Goal: Transaction & Acquisition: Book appointment/travel/reservation

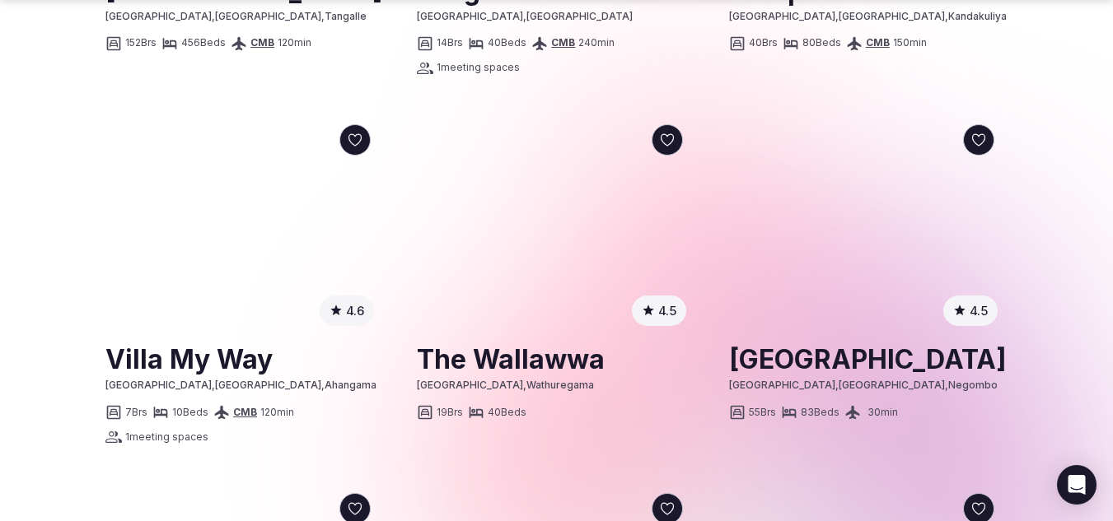
scroll to position [1801, 0]
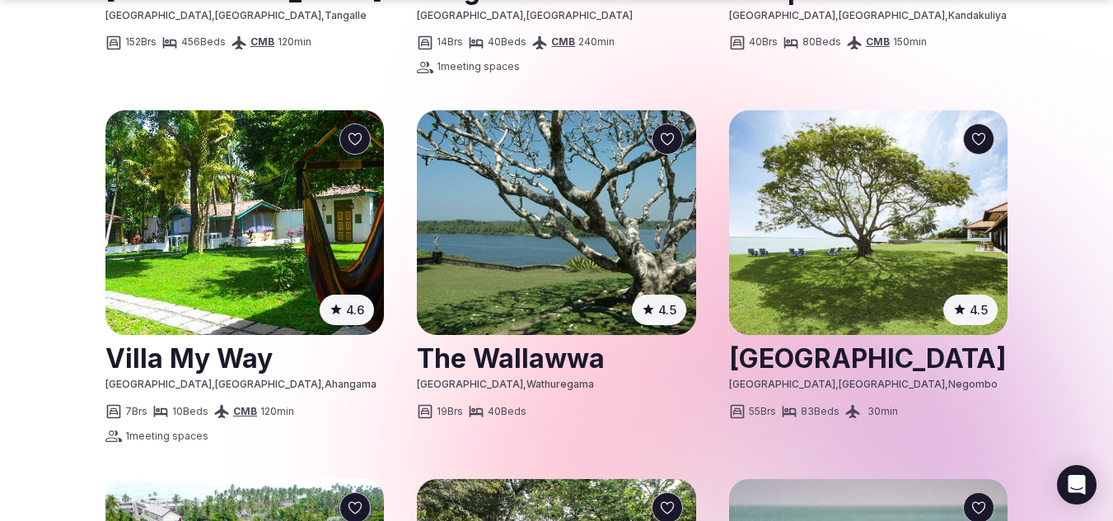
click at [946, 343] on link at bounding box center [868, 357] width 278 height 41
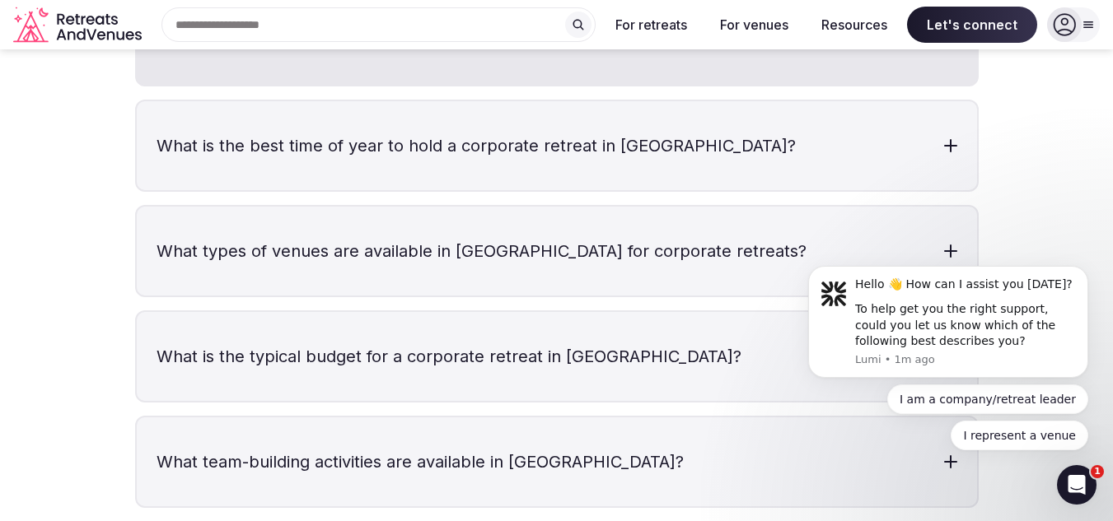
scroll to position [3717, 0]
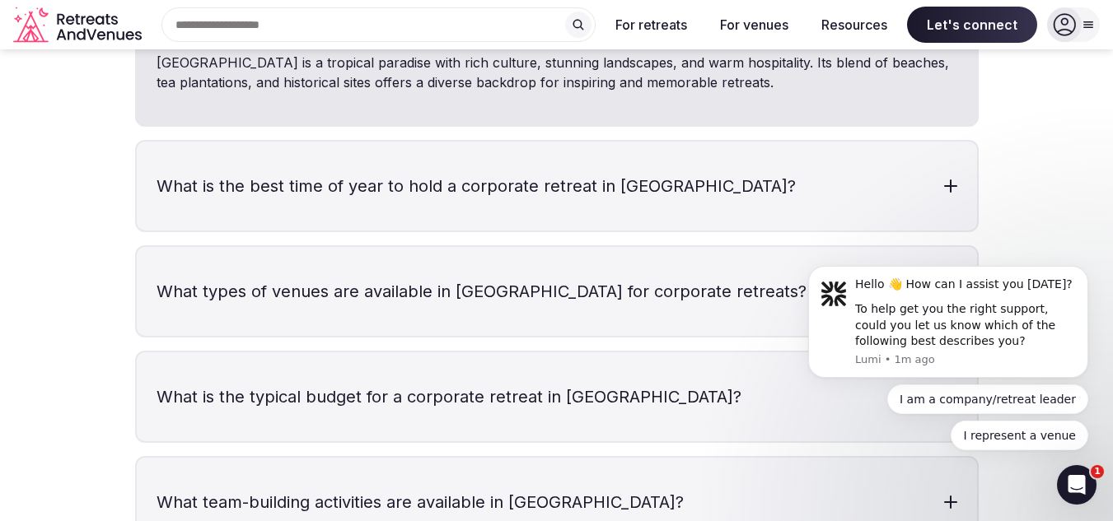
click at [502, 301] on h3 "What types of venues are available in [GEOGRAPHIC_DATA] for corporate retreats?" at bounding box center [557, 291] width 840 height 89
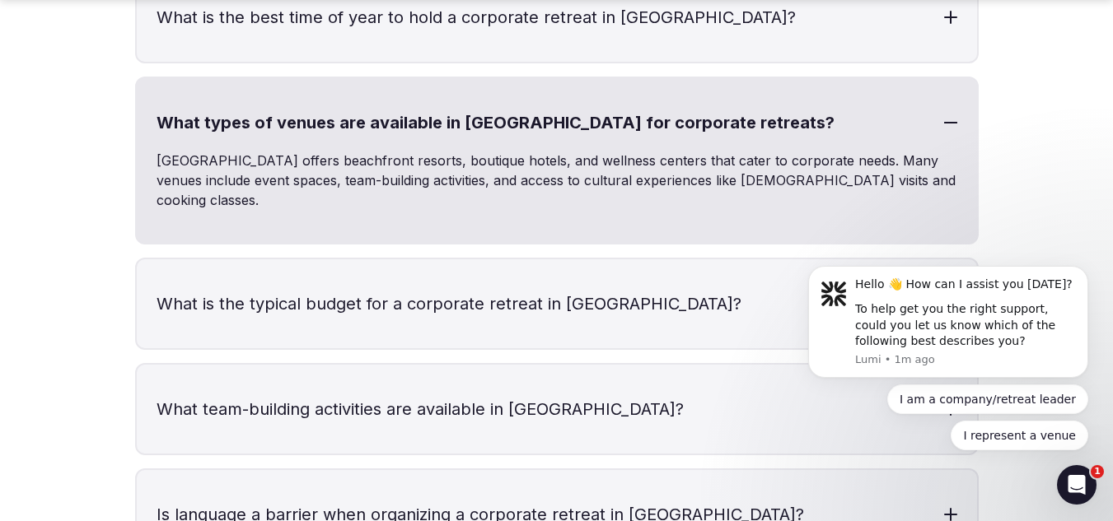
scroll to position [3886, 0]
click at [747, 119] on h3 "What types of venues are available in [GEOGRAPHIC_DATA] for corporate retreats?" at bounding box center [557, 121] width 840 height 89
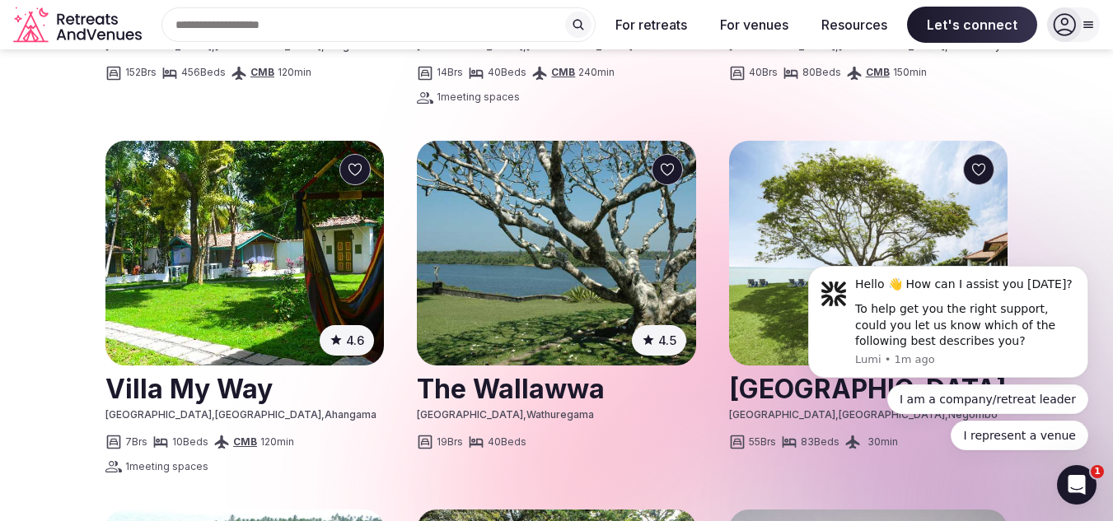
scroll to position [1708, 0]
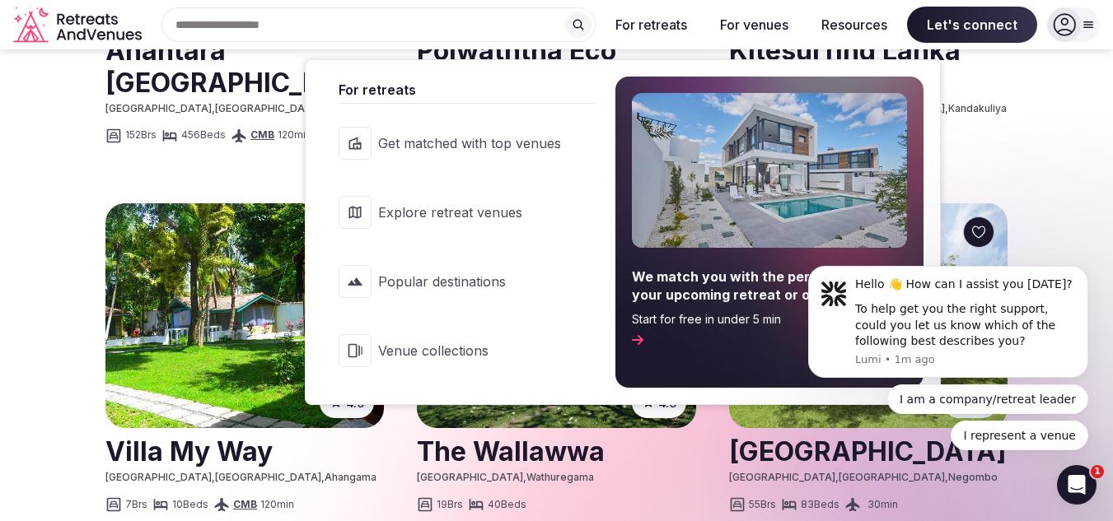
click at [636, 28] on button "For retreats" at bounding box center [651, 25] width 98 height 36
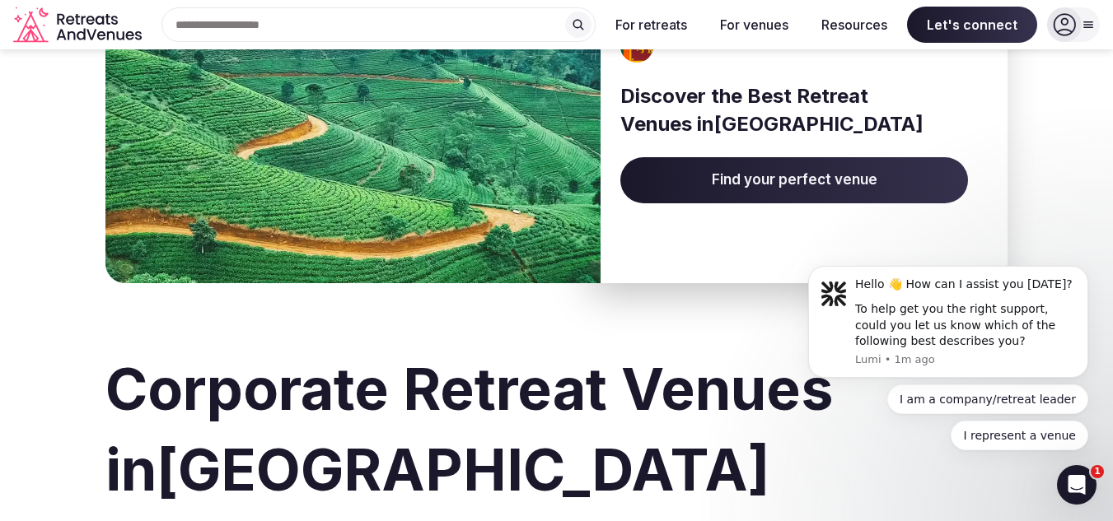
scroll to position [0, 0]
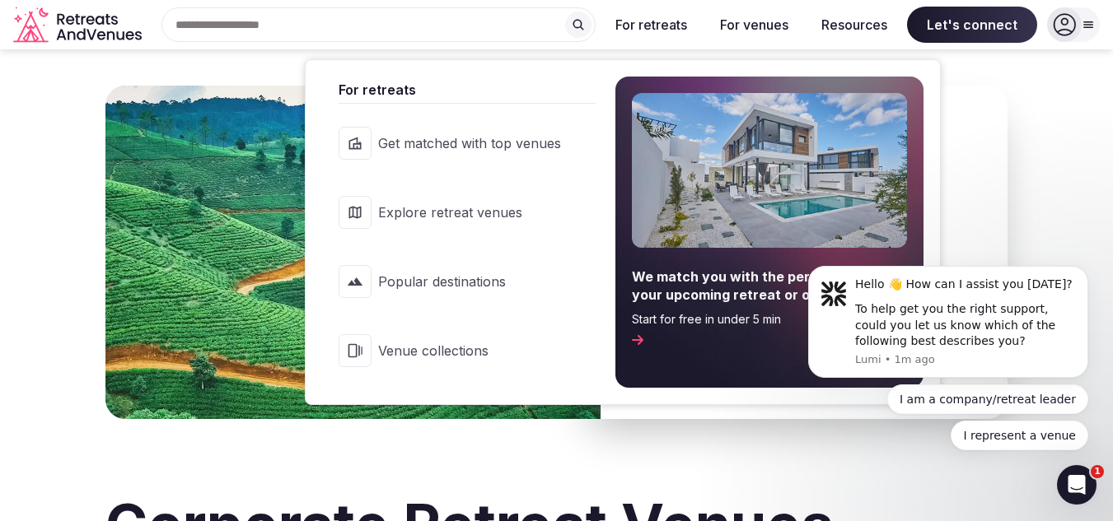
click at [451, 354] on span "Venue collections" at bounding box center [469, 351] width 183 height 18
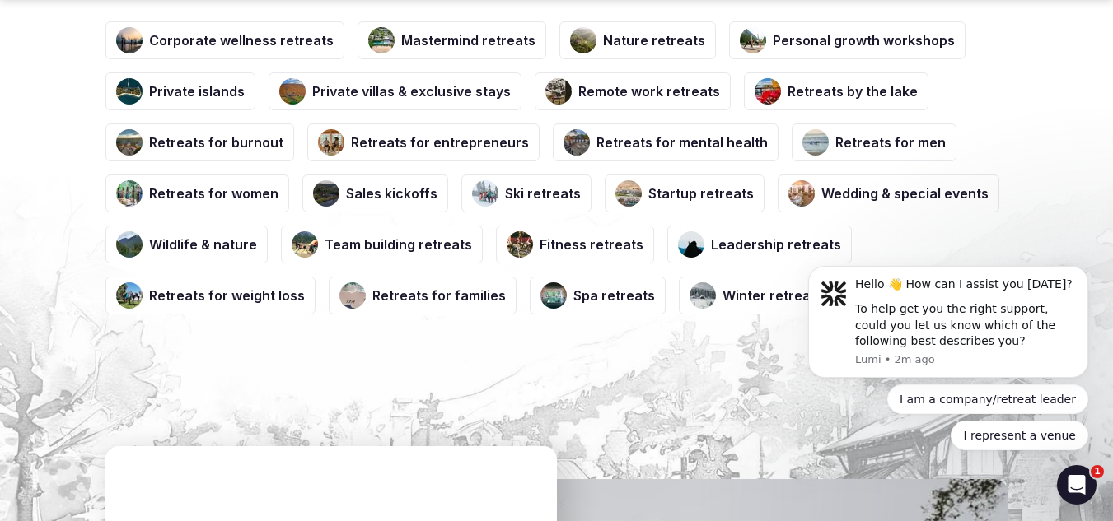
scroll to position [2457, 0]
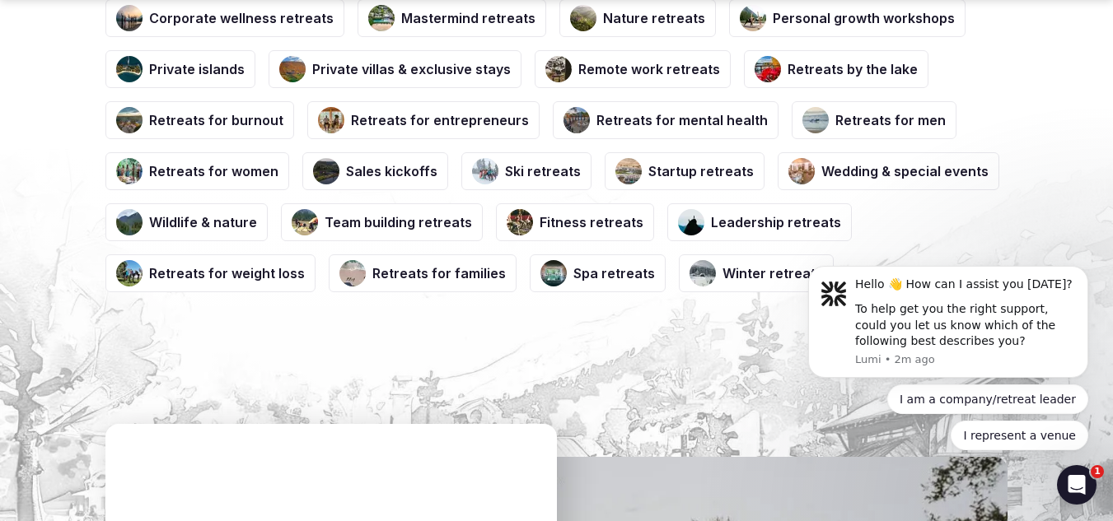
click at [731, 222] on h3 "Leadership retreats" at bounding box center [776, 222] width 130 height 18
click at [711, 222] on h3 "Leadership retreats" at bounding box center [776, 222] width 130 height 18
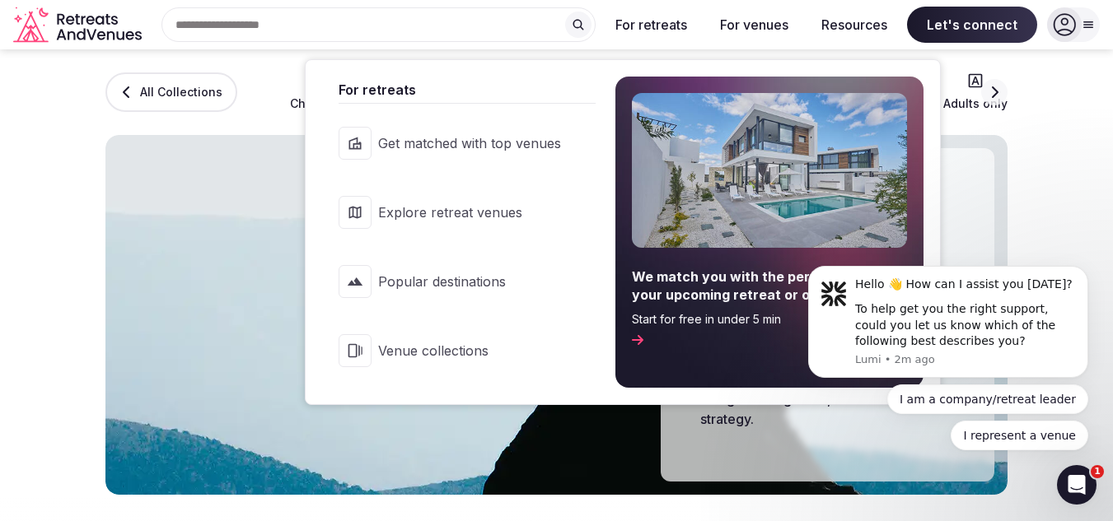
click at [483, 207] on span "Explore retreat venues" at bounding box center [469, 212] width 183 height 18
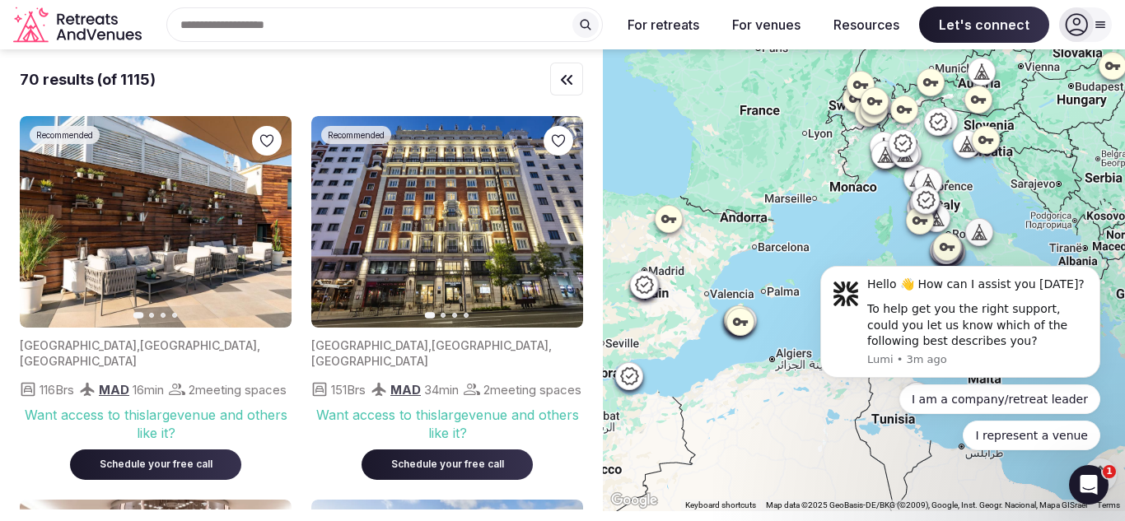
click at [464, 32] on input "text" at bounding box center [384, 24] width 437 height 35
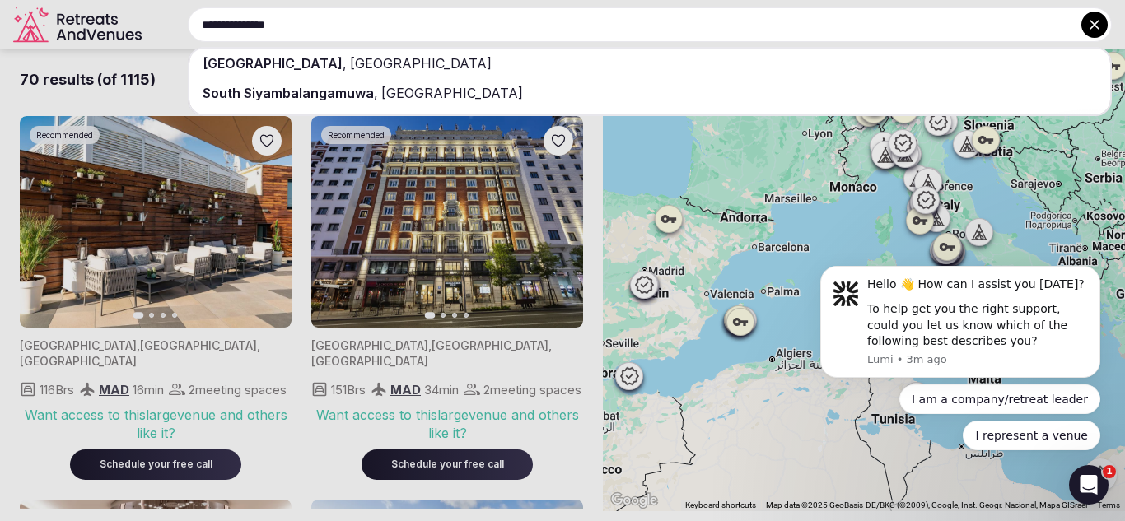
type input "**********"
click at [468, 67] on div "[GEOGRAPHIC_DATA] , [GEOGRAPHIC_DATA]" at bounding box center [649, 64] width 921 height 30
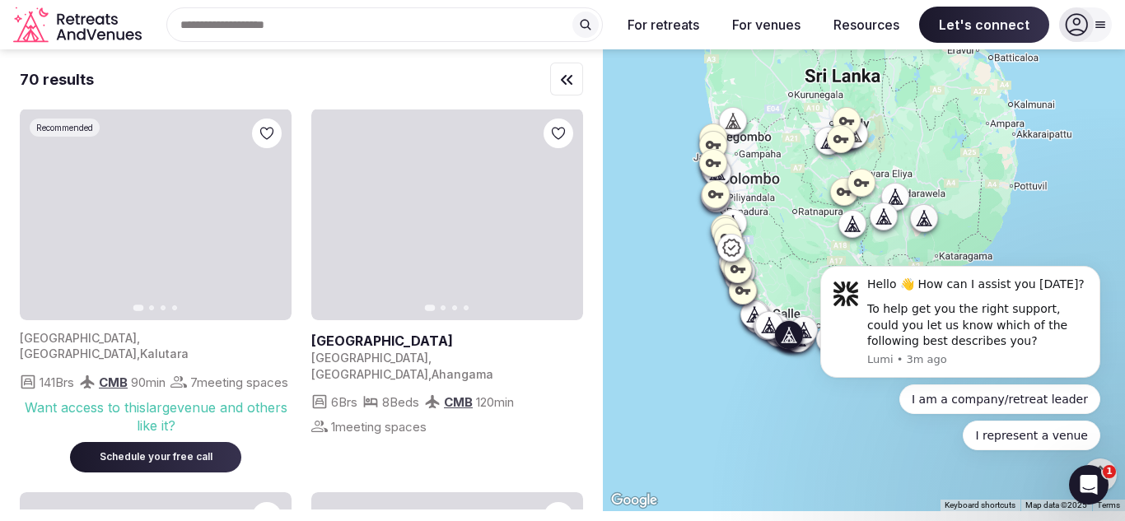
scroll to position [7, 0]
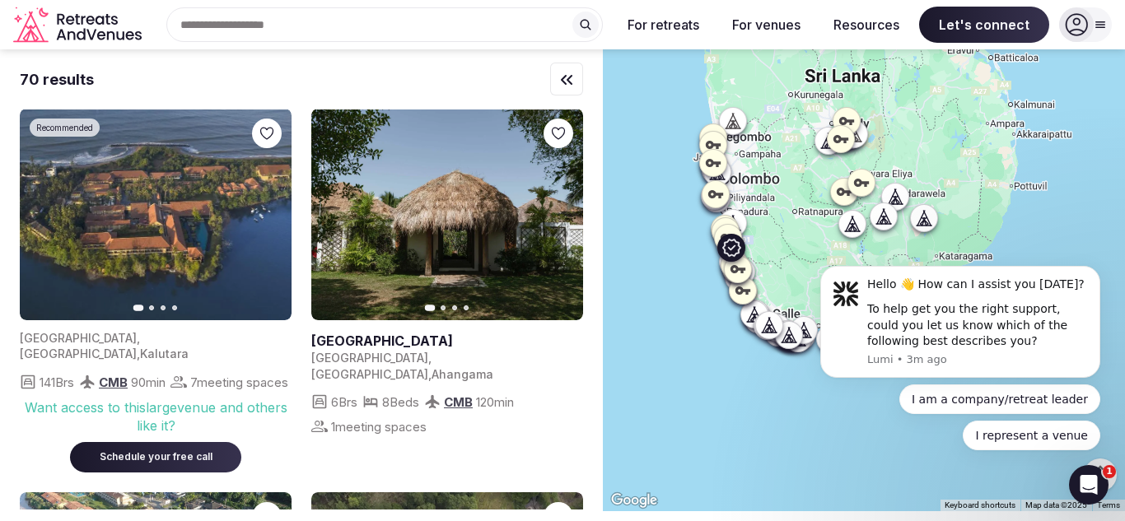
click at [266, 220] on icon "button" at bounding box center [268, 214] width 13 height 13
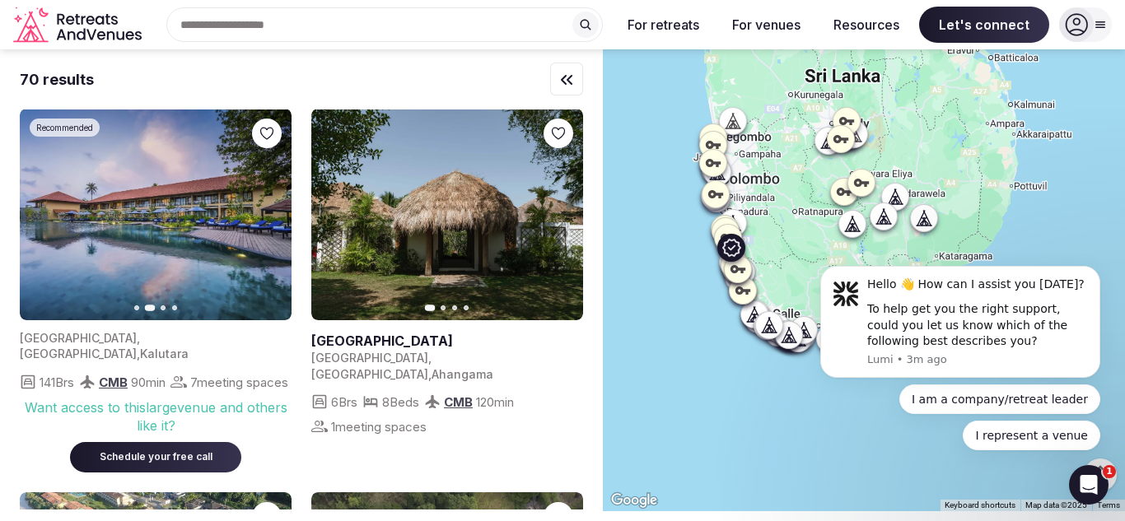
click at [266, 220] on icon "button" at bounding box center [268, 214] width 13 height 13
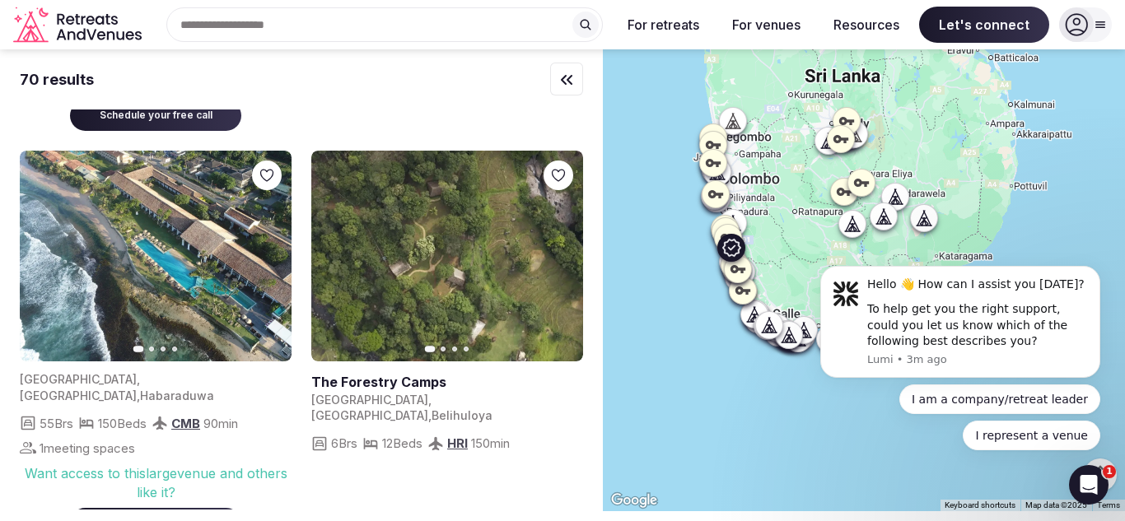
scroll to position [370, 0]
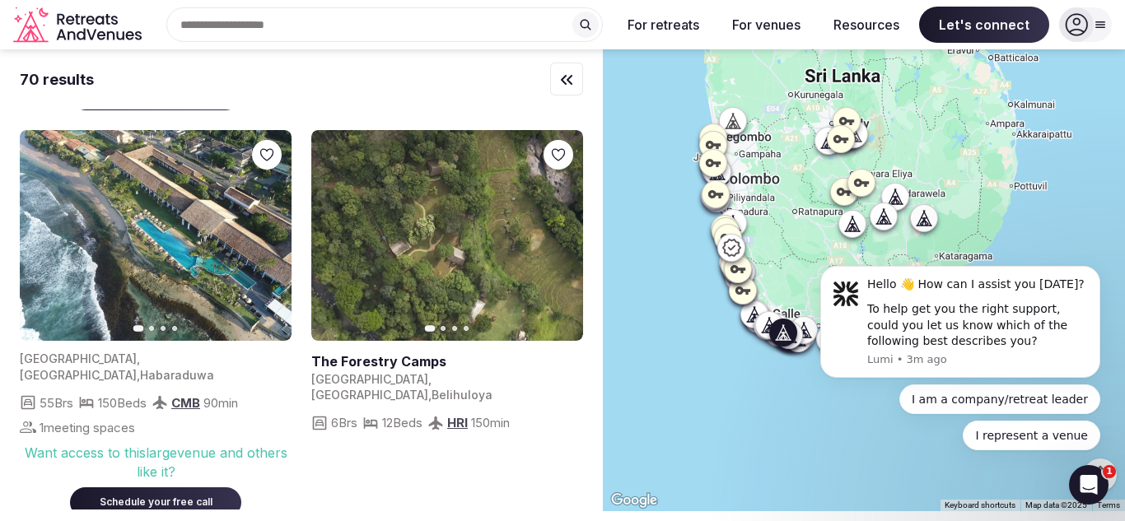
click at [266, 236] on icon "button" at bounding box center [268, 235] width 13 height 13
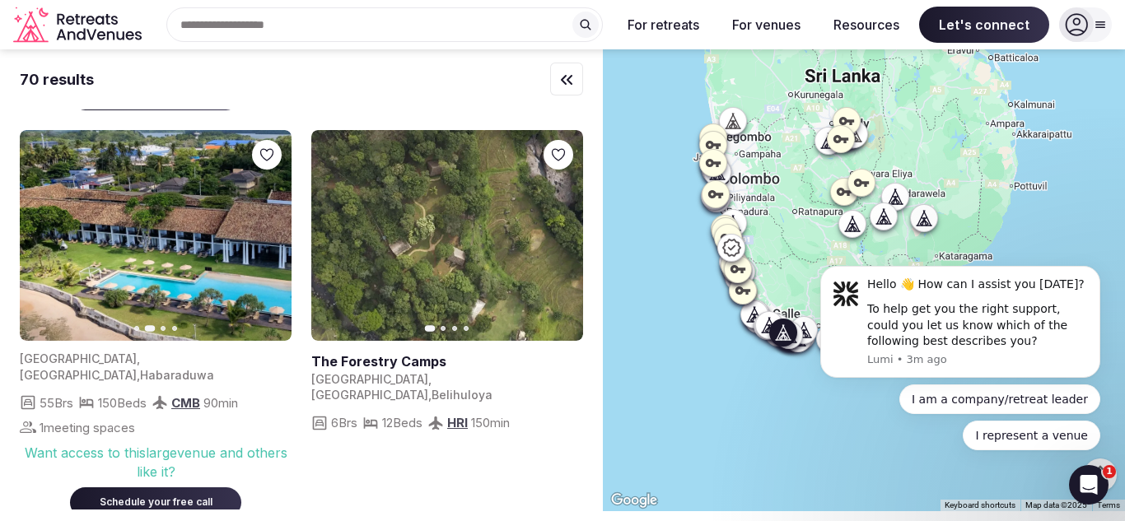
click at [266, 236] on icon "button" at bounding box center [268, 235] width 13 height 13
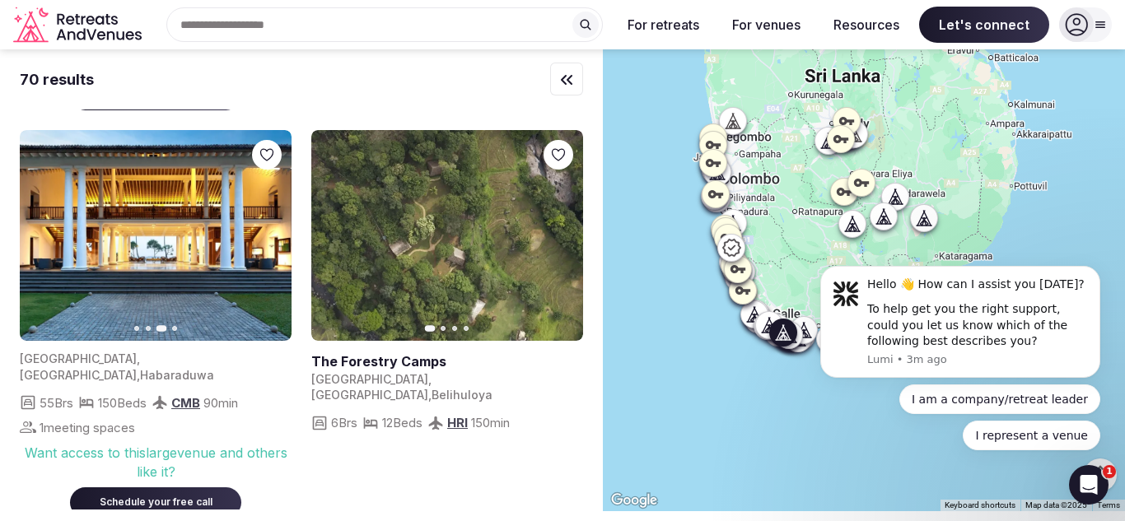
click at [266, 236] on icon "button" at bounding box center [268, 235] width 13 height 13
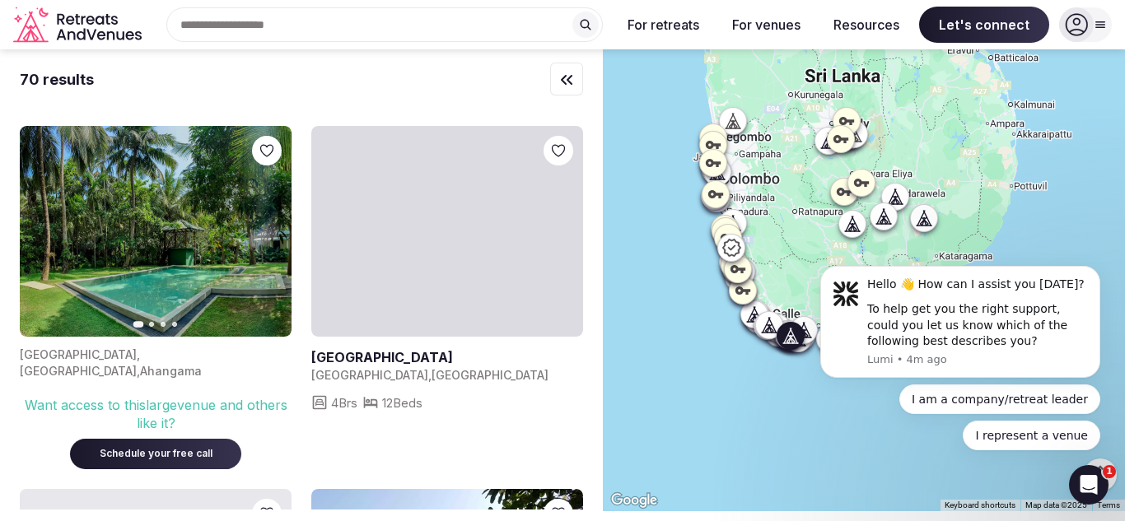
scroll to position [2167, 0]
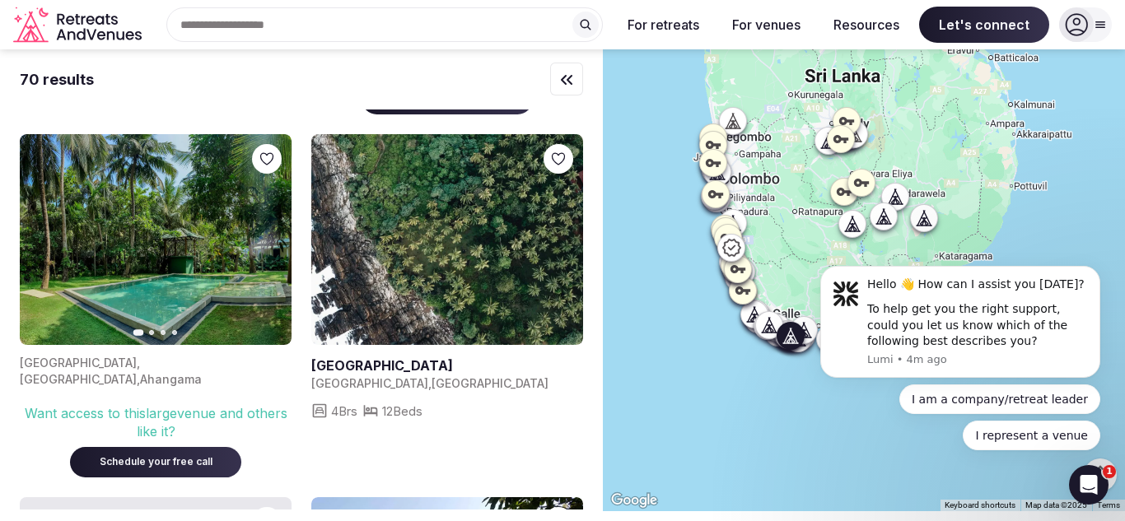
click at [262, 233] on icon "button" at bounding box center [268, 239] width 13 height 13
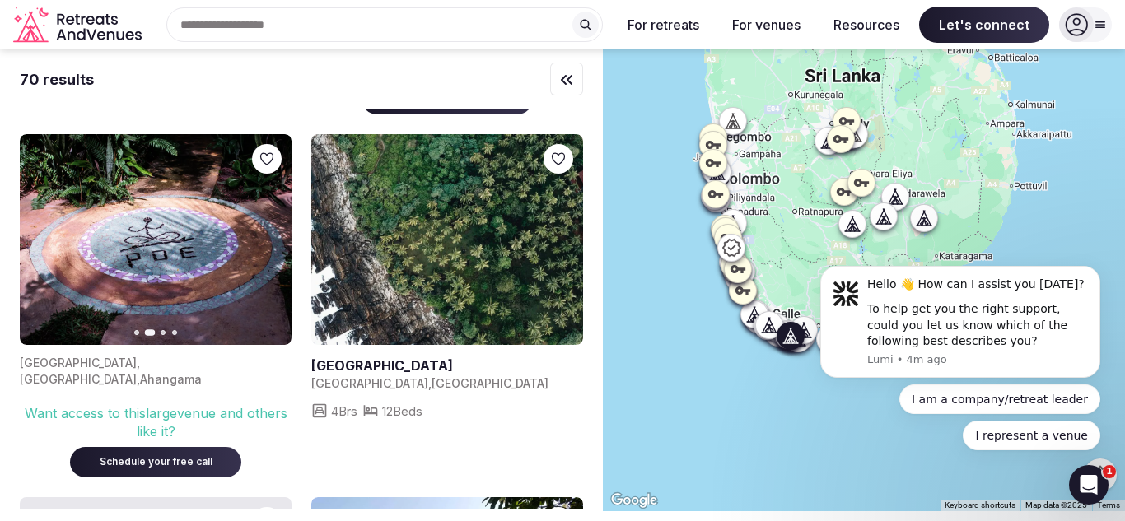
click at [268, 233] on icon "button" at bounding box center [268, 239] width 13 height 13
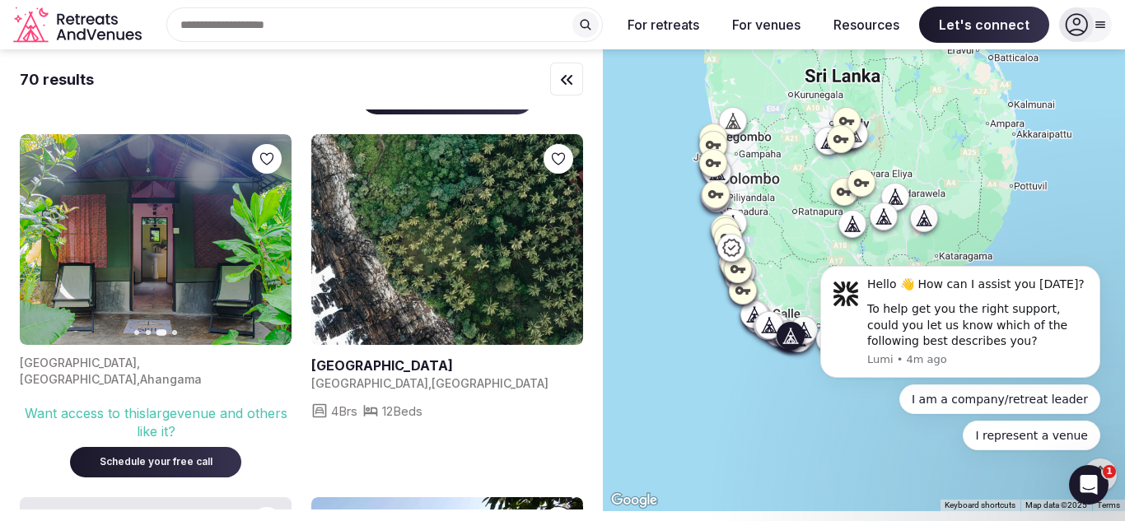
click at [268, 233] on icon "button" at bounding box center [268, 239] width 13 height 13
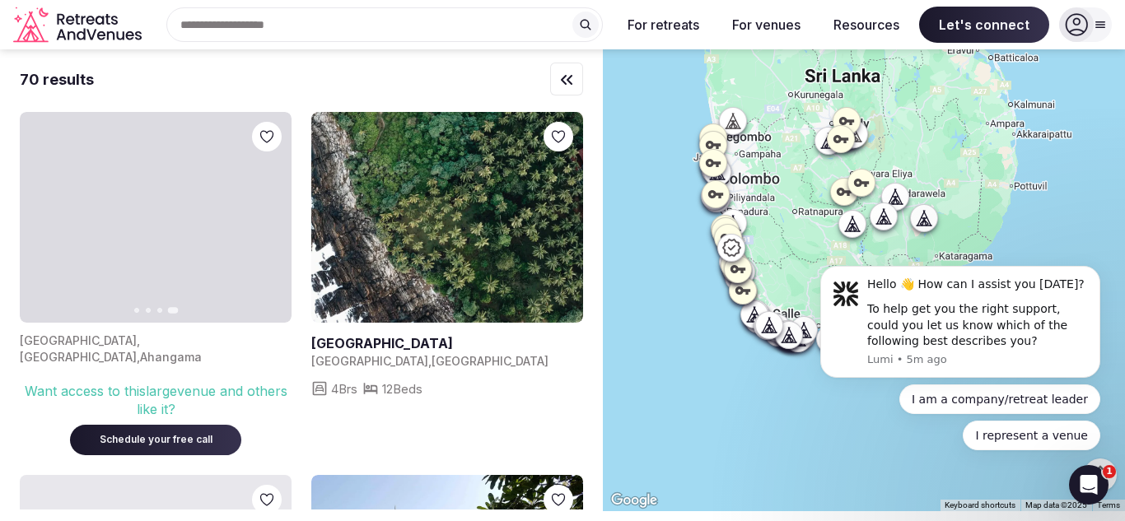
scroll to position [792, 0]
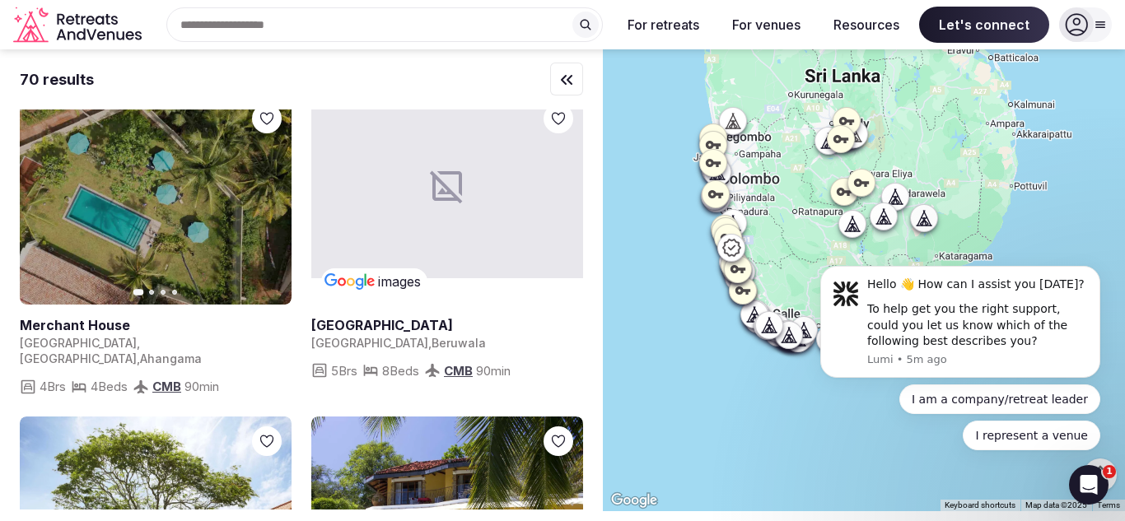
click at [278, 25] on div "Recent searches [GEOGRAPHIC_DATA], [GEOGRAPHIC_DATA] Search Popular Destination…" at bounding box center [378, 24] width 460 height 35
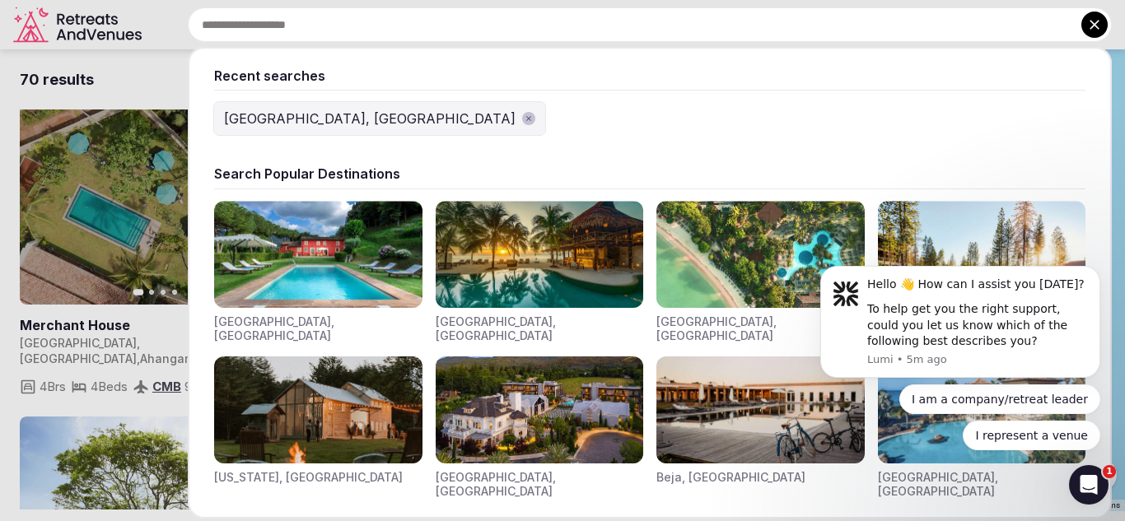
click at [525, 115] on icon "button" at bounding box center [529, 118] width 8 height 8
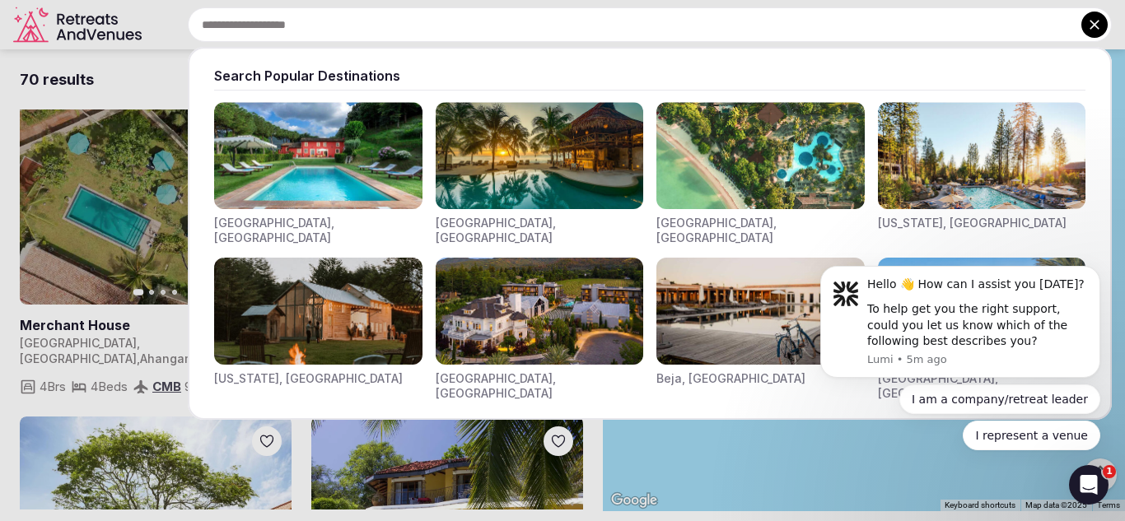
click at [385, 27] on input "text" at bounding box center [650, 24] width 924 height 35
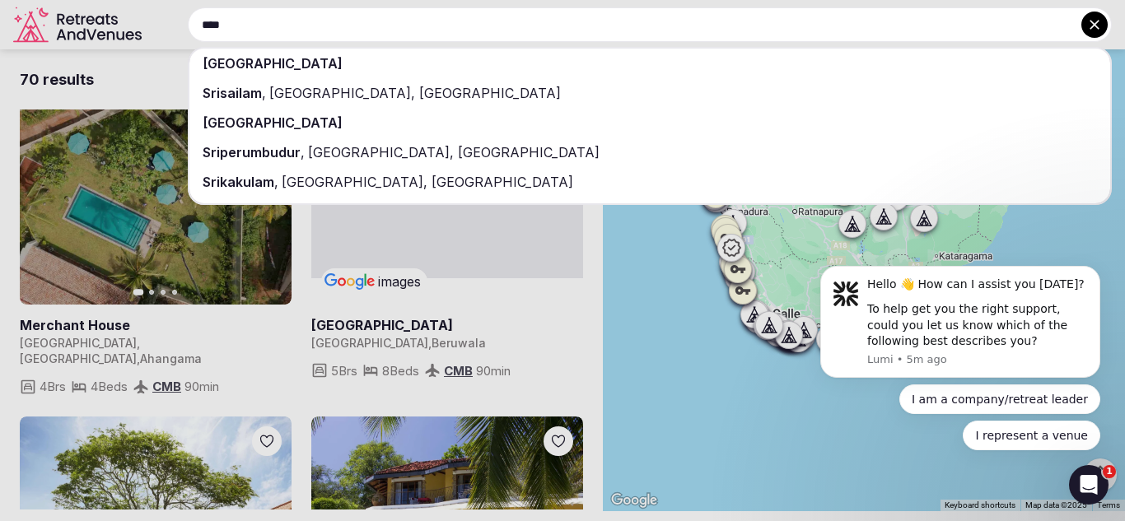
type input "****"
click at [365, 61] on div "[GEOGRAPHIC_DATA]" at bounding box center [649, 64] width 921 height 30
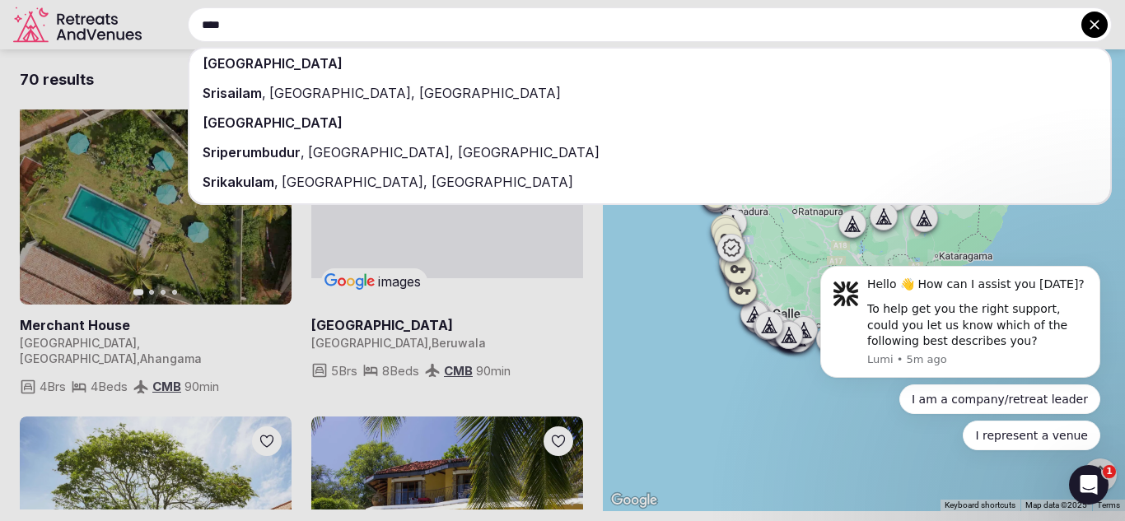
click at [365, 61] on div "[GEOGRAPHIC_DATA]" at bounding box center [649, 64] width 921 height 30
click at [582, 65] on div "[GEOGRAPHIC_DATA]" at bounding box center [649, 64] width 921 height 30
click at [580, 65] on div "[GEOGRAPHIC_DATA]" at bounding box center [649, 64] width 921 height 30
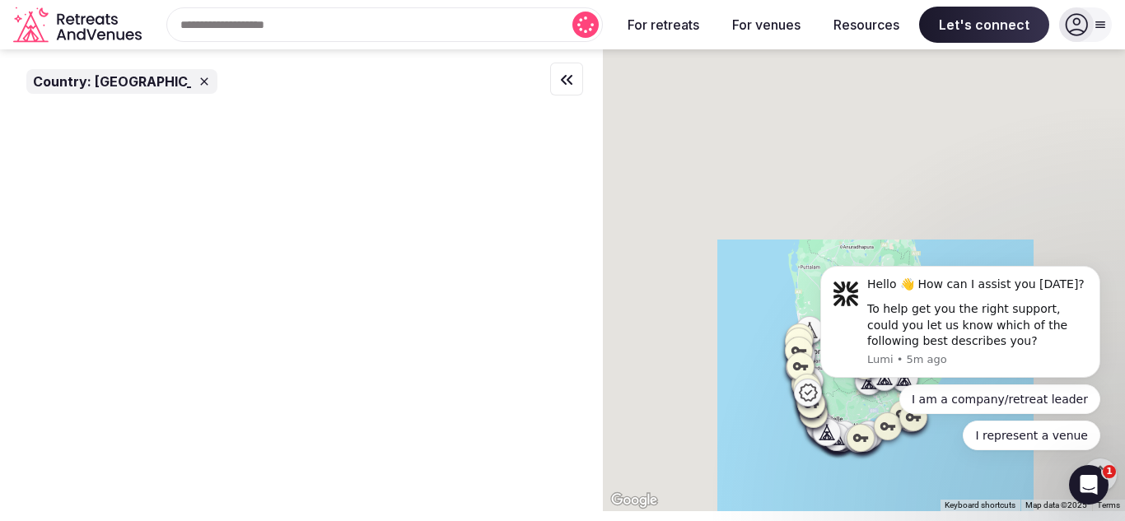
scroll to position [0, 0]
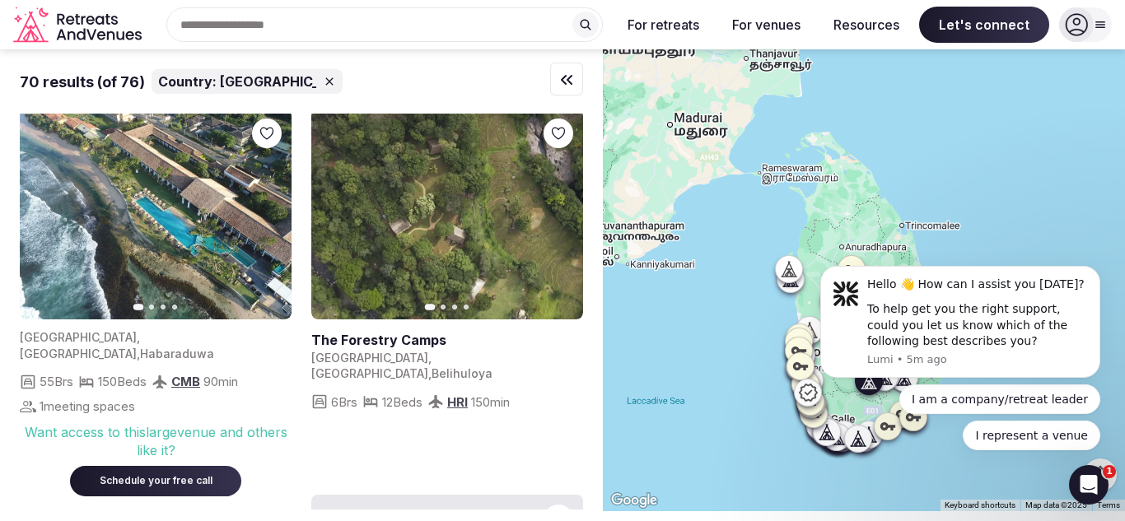
scroll to position [396, 0]
click at [554, 217] on icon "button" at bounding box center [560, 213] width 13 height 13
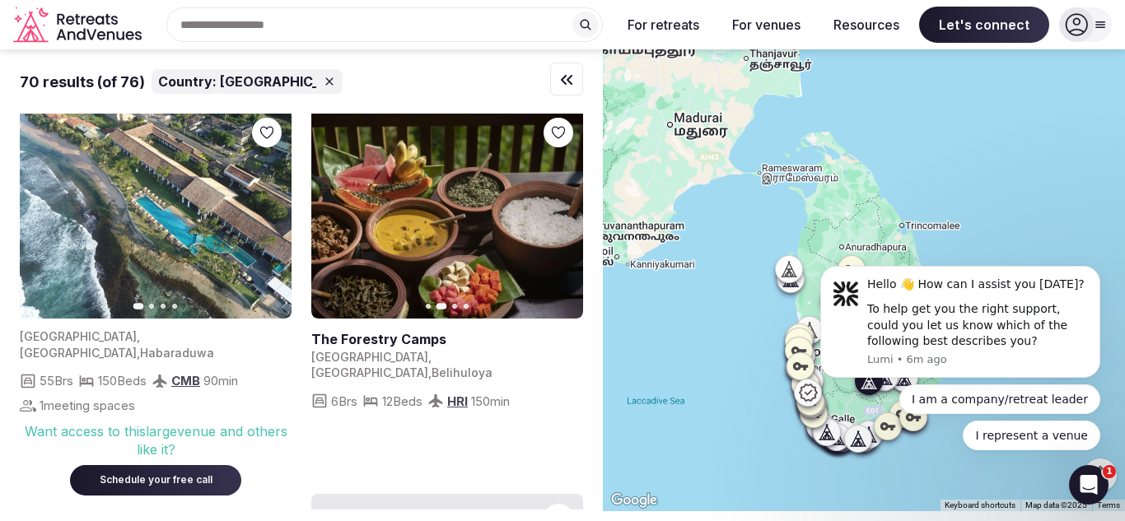
click at [554, 217] on icon "button" at bounding box center [560, 213] width 13 height 13
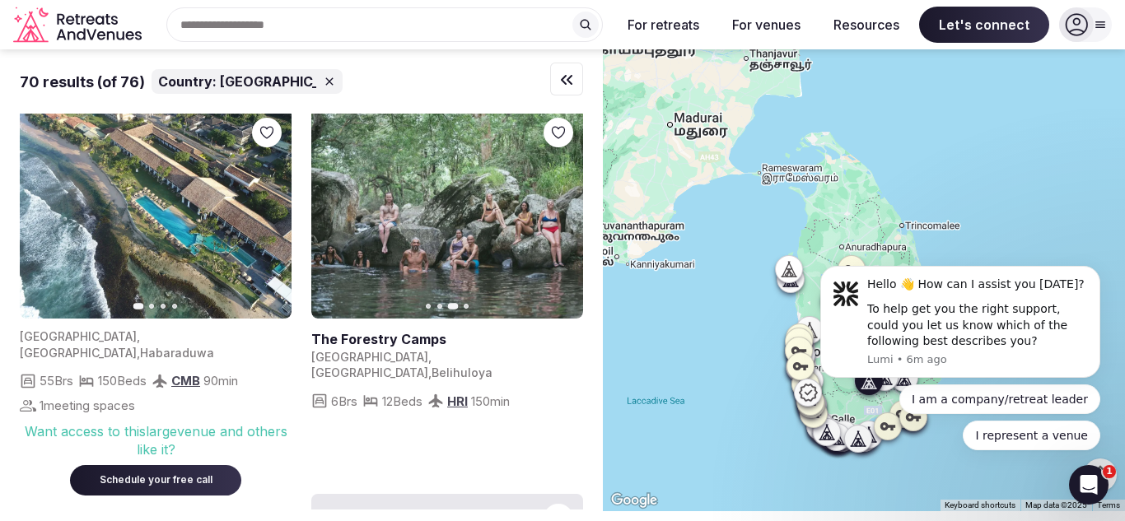
click at [554, 217] on icon "button" at bounding box center [560, 213] width 13 height 13
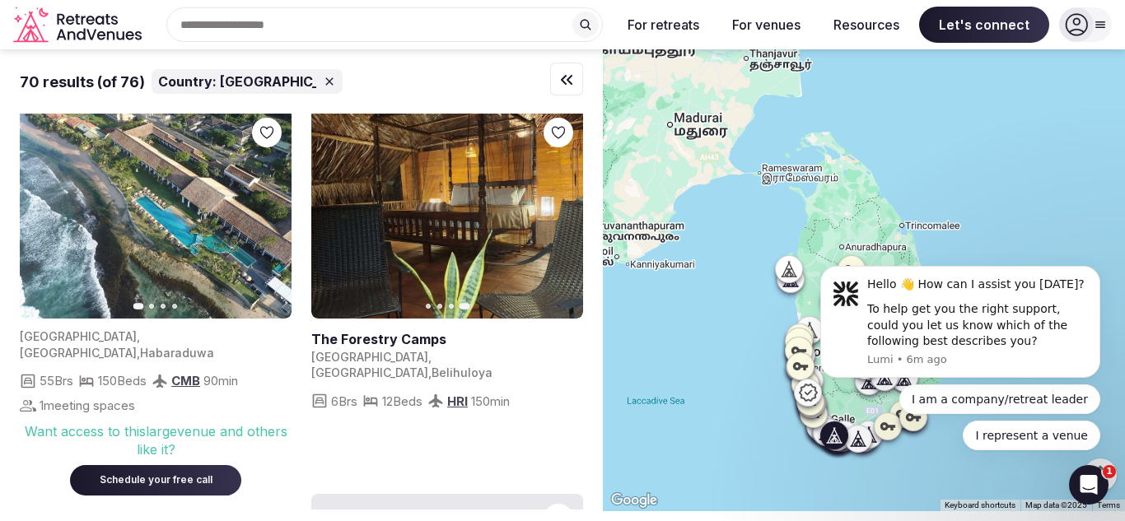
click at [269, 223] on button "Next slide" at bounding box center [268, 213] width 26 height 26
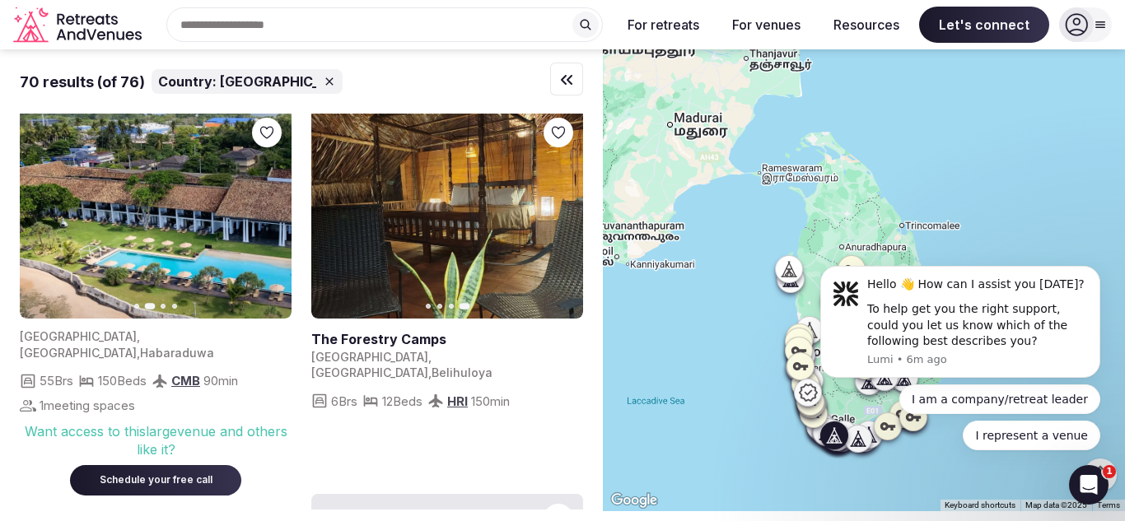
click at [269, 223] on button "Next slide" at bounding box center [268, 213] width 26 height 26
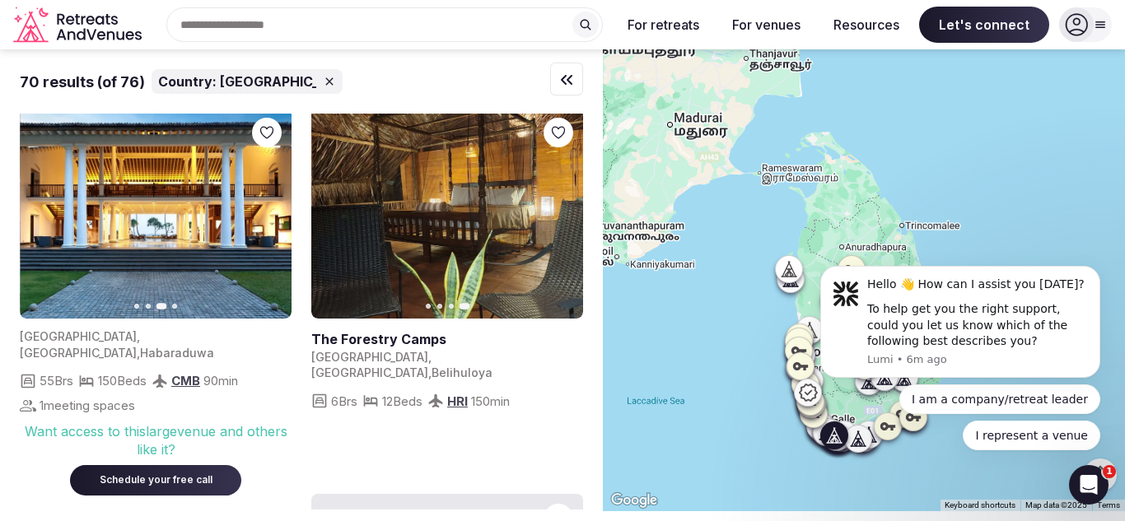
click at [269, 223] on button "Next slide" at bounding box center [268, 213] width 26 height 26
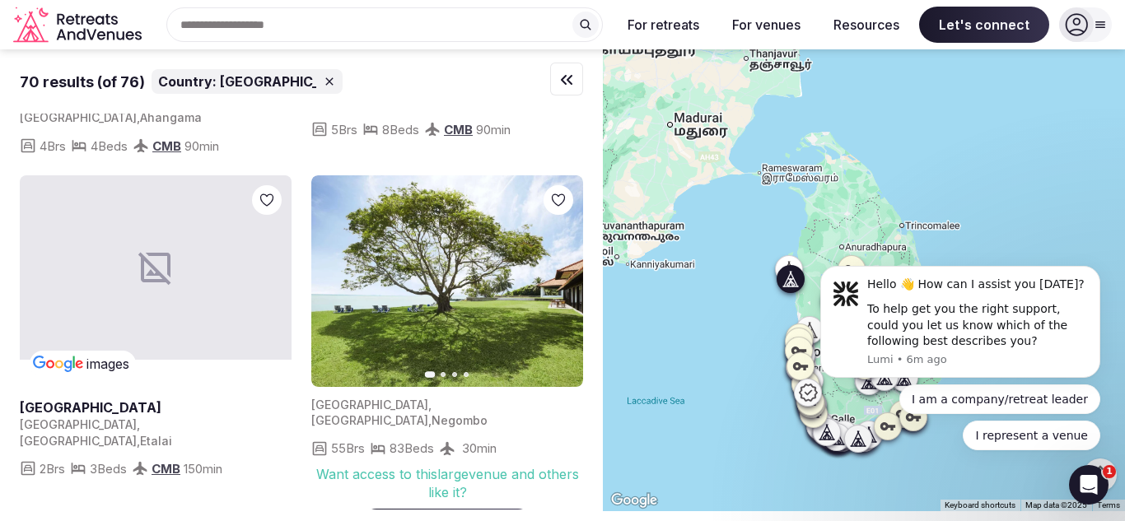
scroll to position [1037, 0]
click at [558, 275] on icon "button" at bounding box center [560, 281] width 13 height 13
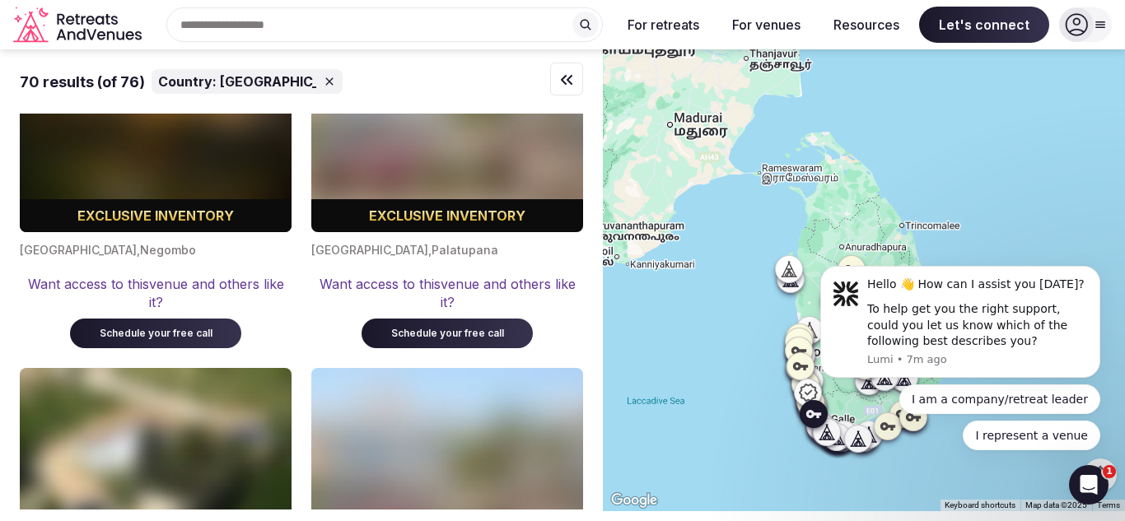
scroll to position [10901, 0]
